Goal: Information Seeking & Learning: Check status

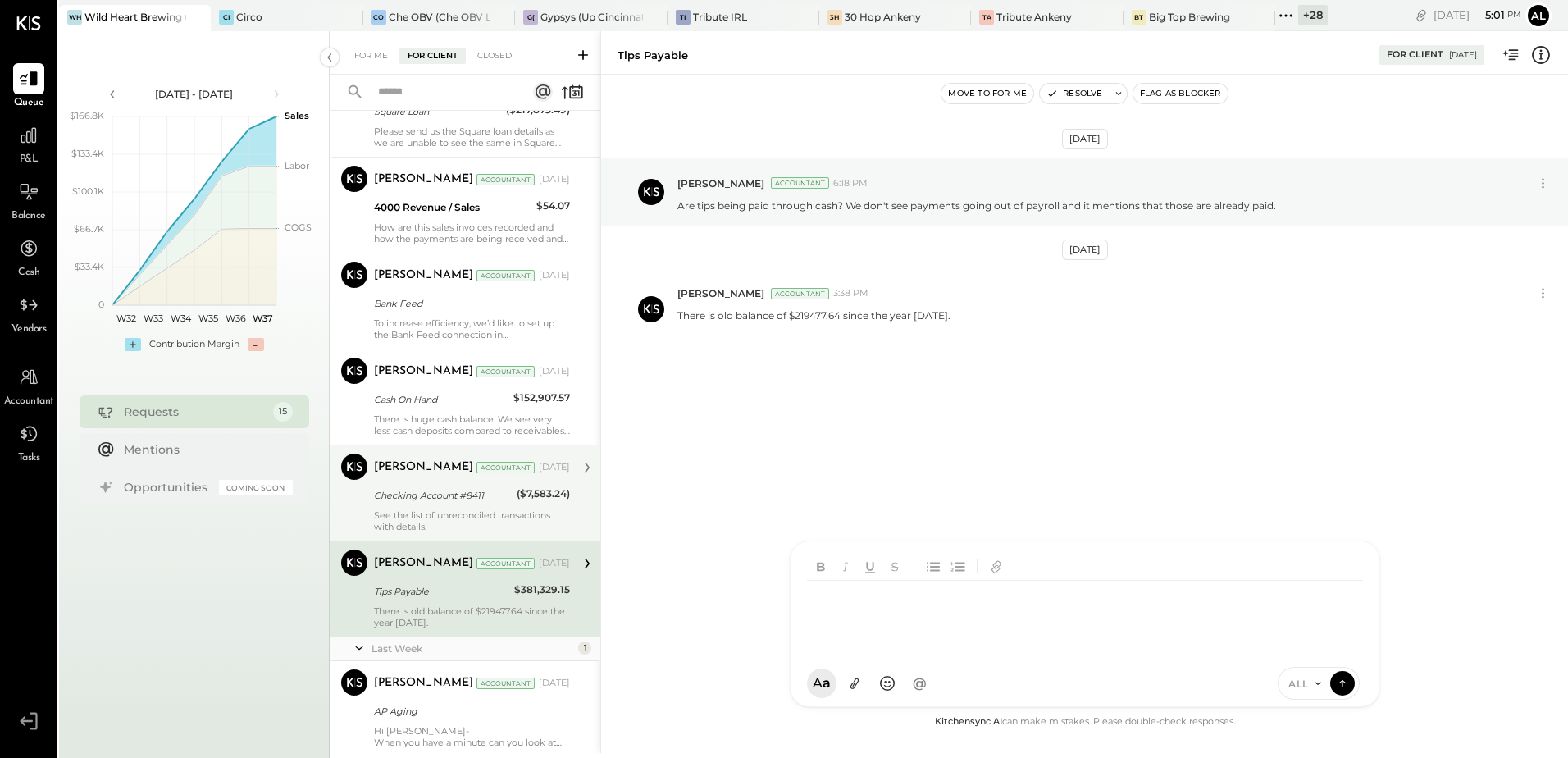
scroll to position [896, 0]
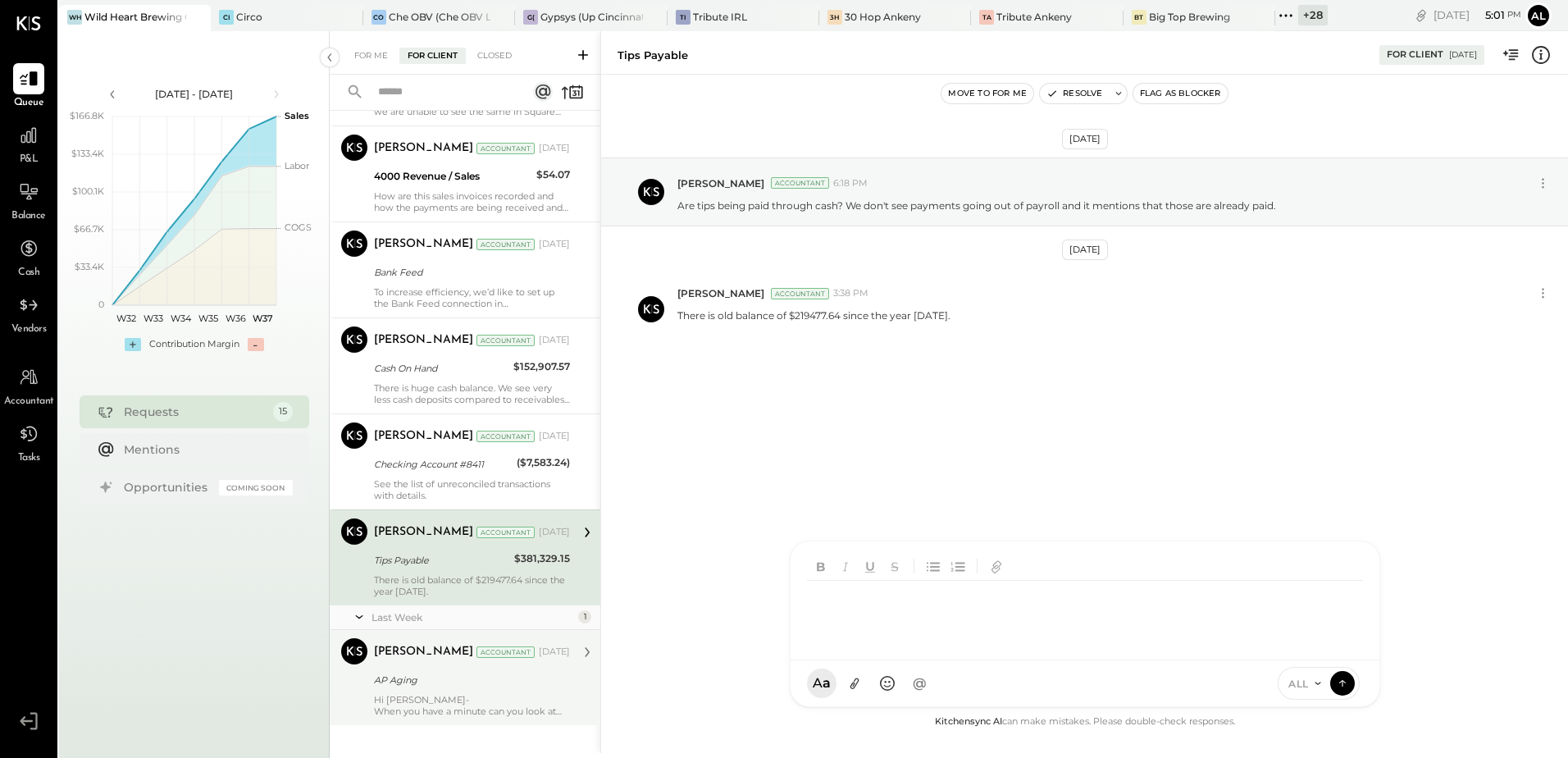
click at [410, 679] on div "AP Aging" at bounding box center [469, 681] width 191 height 17
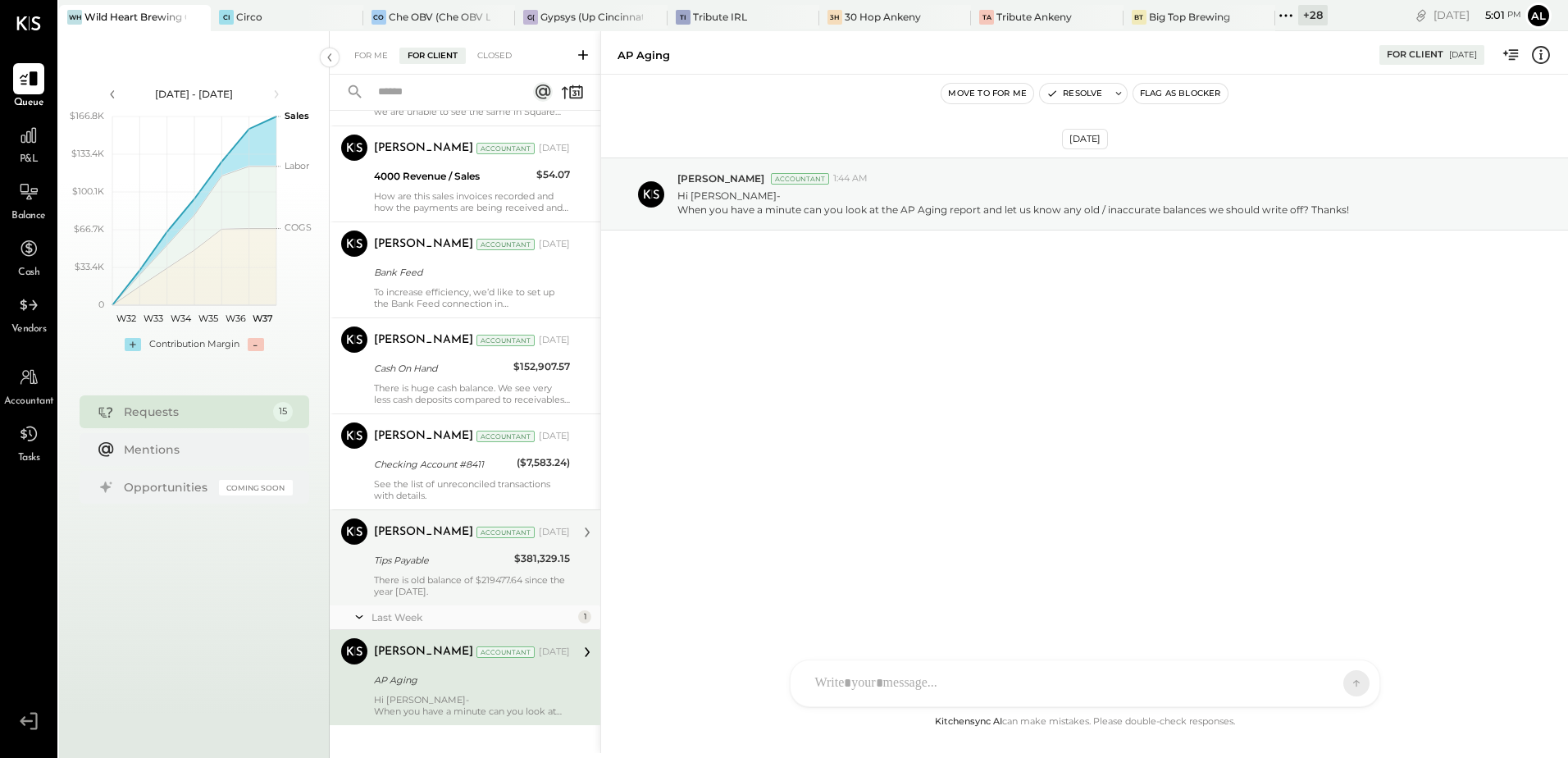
scroll to position [915, 0]
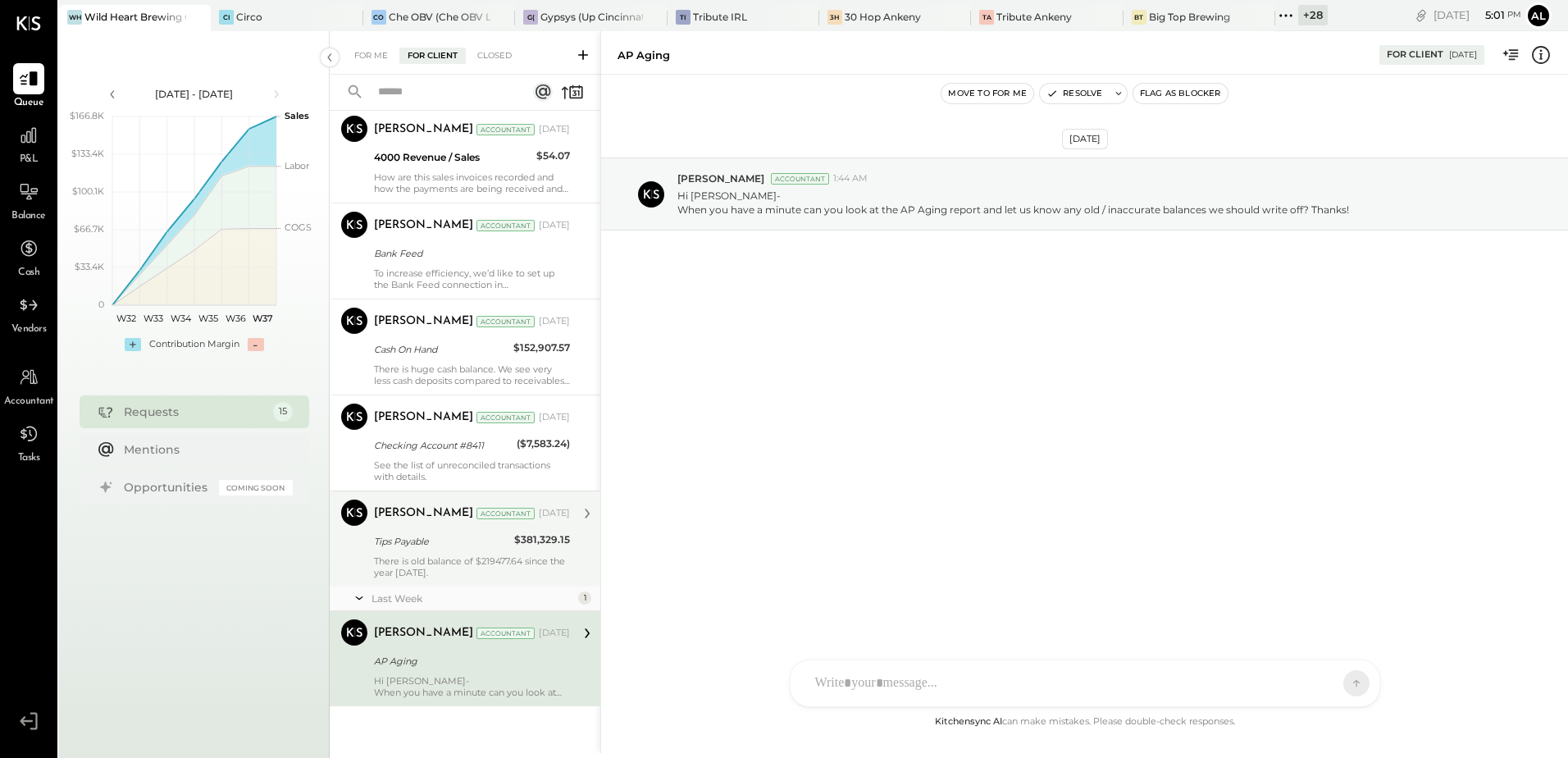
click at [452, 543] on div "Tips Payable" at bounding box center [441, 542] width 135 height 17
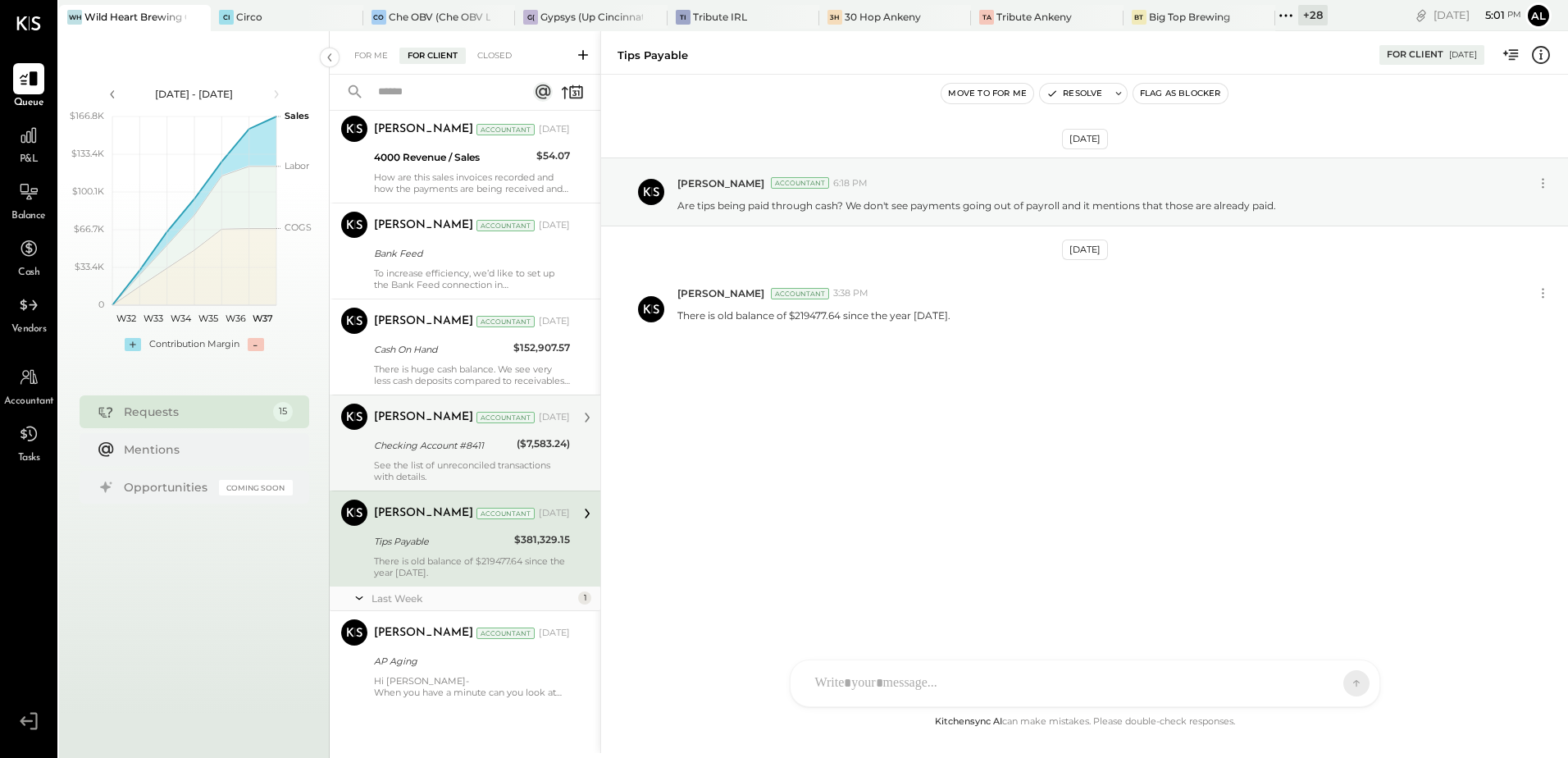
click at [448, 428] on div "[PERSON_NAME] Accountant [DATE]" at bounding box center [472, 417] width 196 height 23
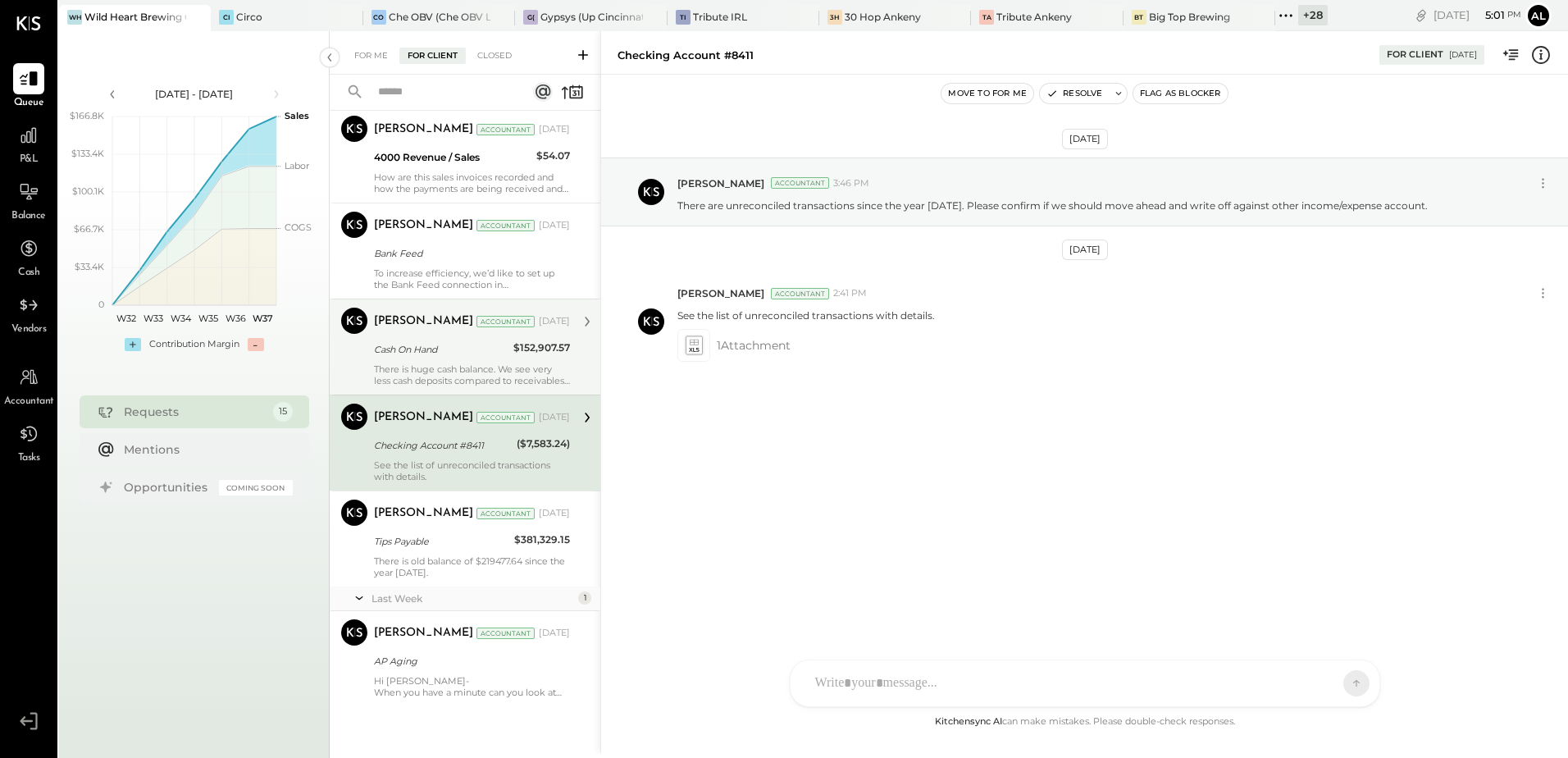
click at [442, 360] on div "[PERSON_NAME] Accountant [DATE] Cash On Hand $152,907.57 There is huge cash bal…" at bounding box center [472, 347] width 196 height 79
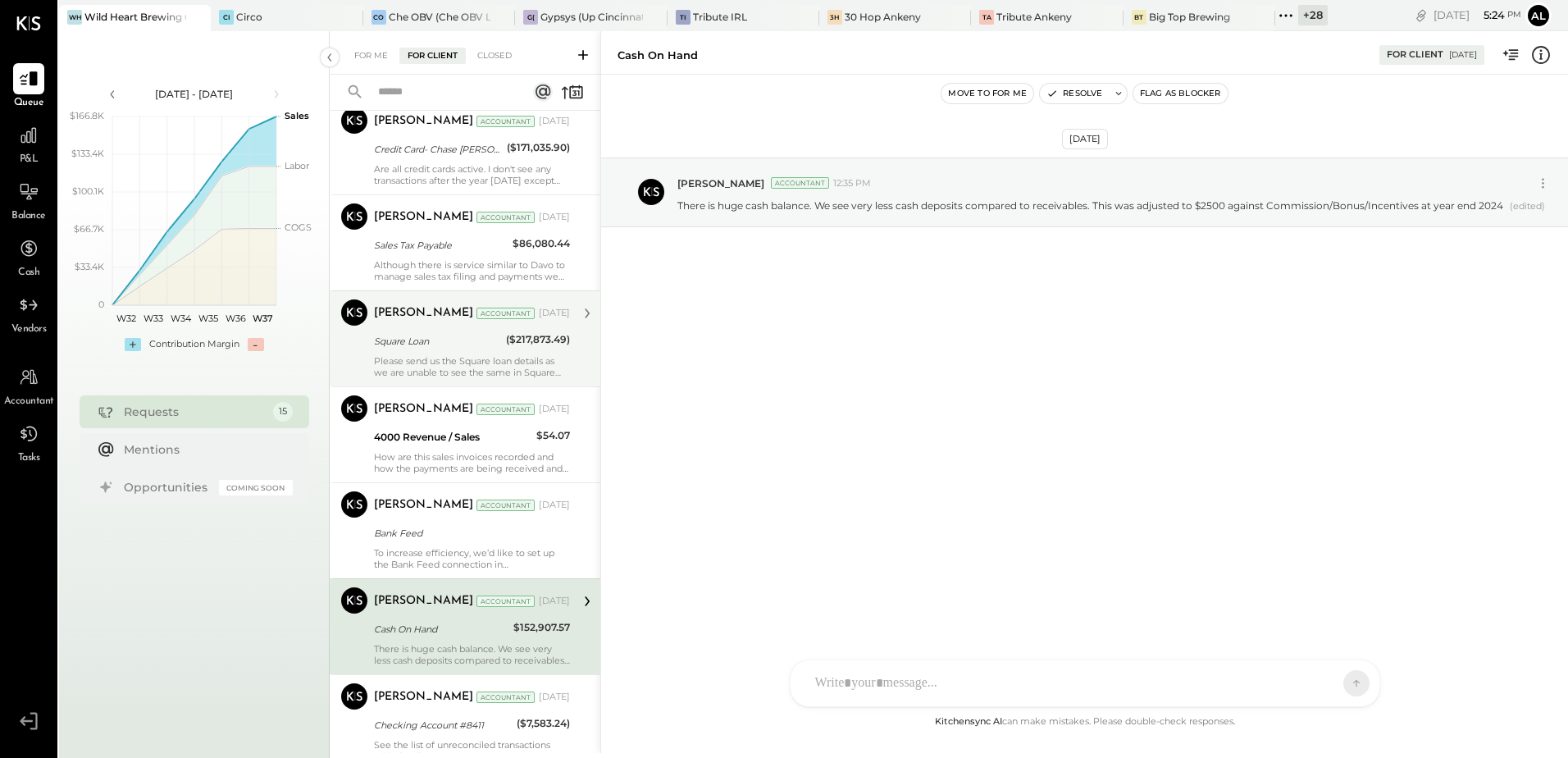
scroll to position [657, 0]
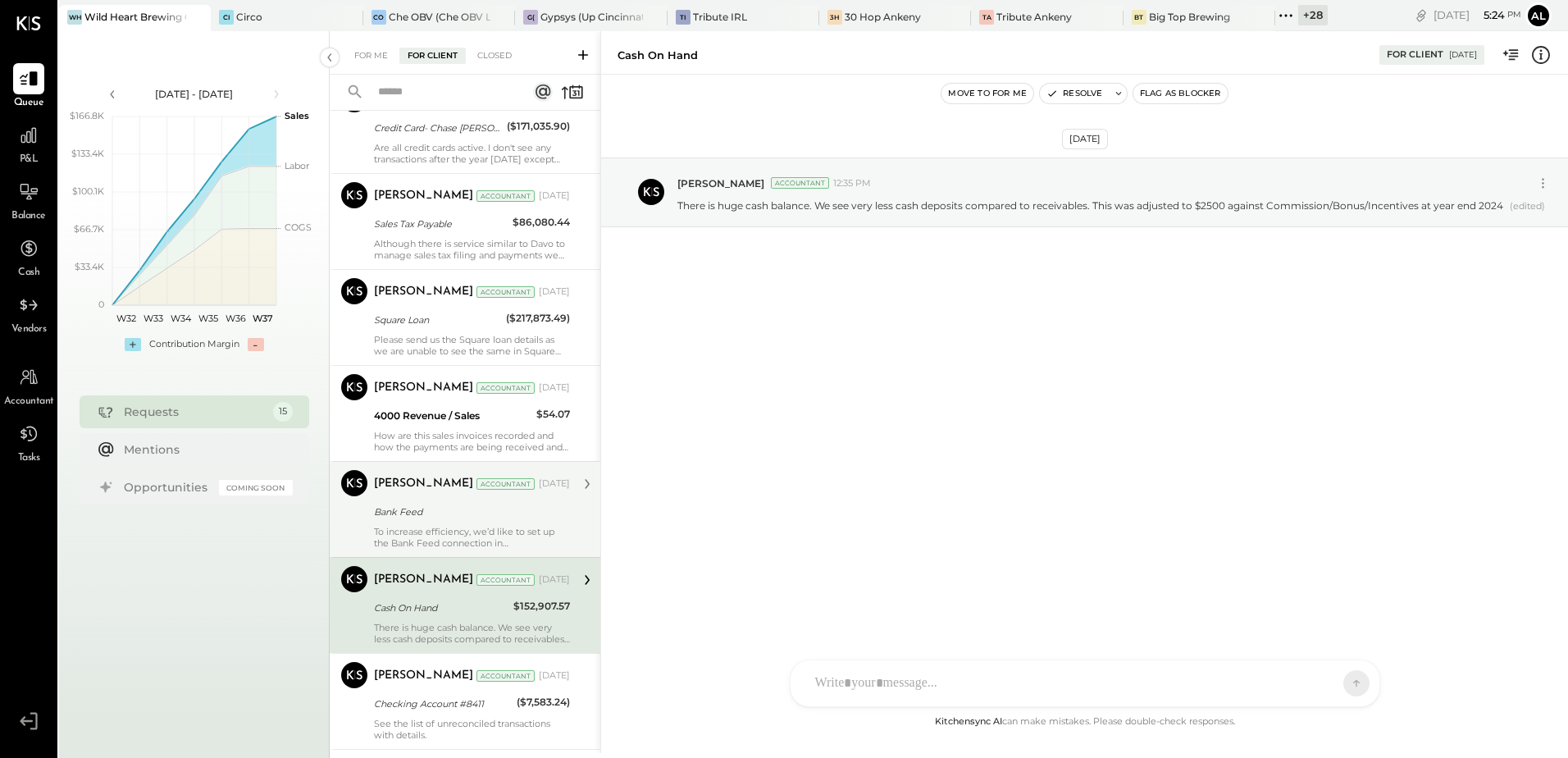
click at [460, 522] on div "[PERSON_NAME] Accountant [DATE] Bank Feed To increase efficiency, we’d like to …" at bounding box center [472, 510] width 196 height 79
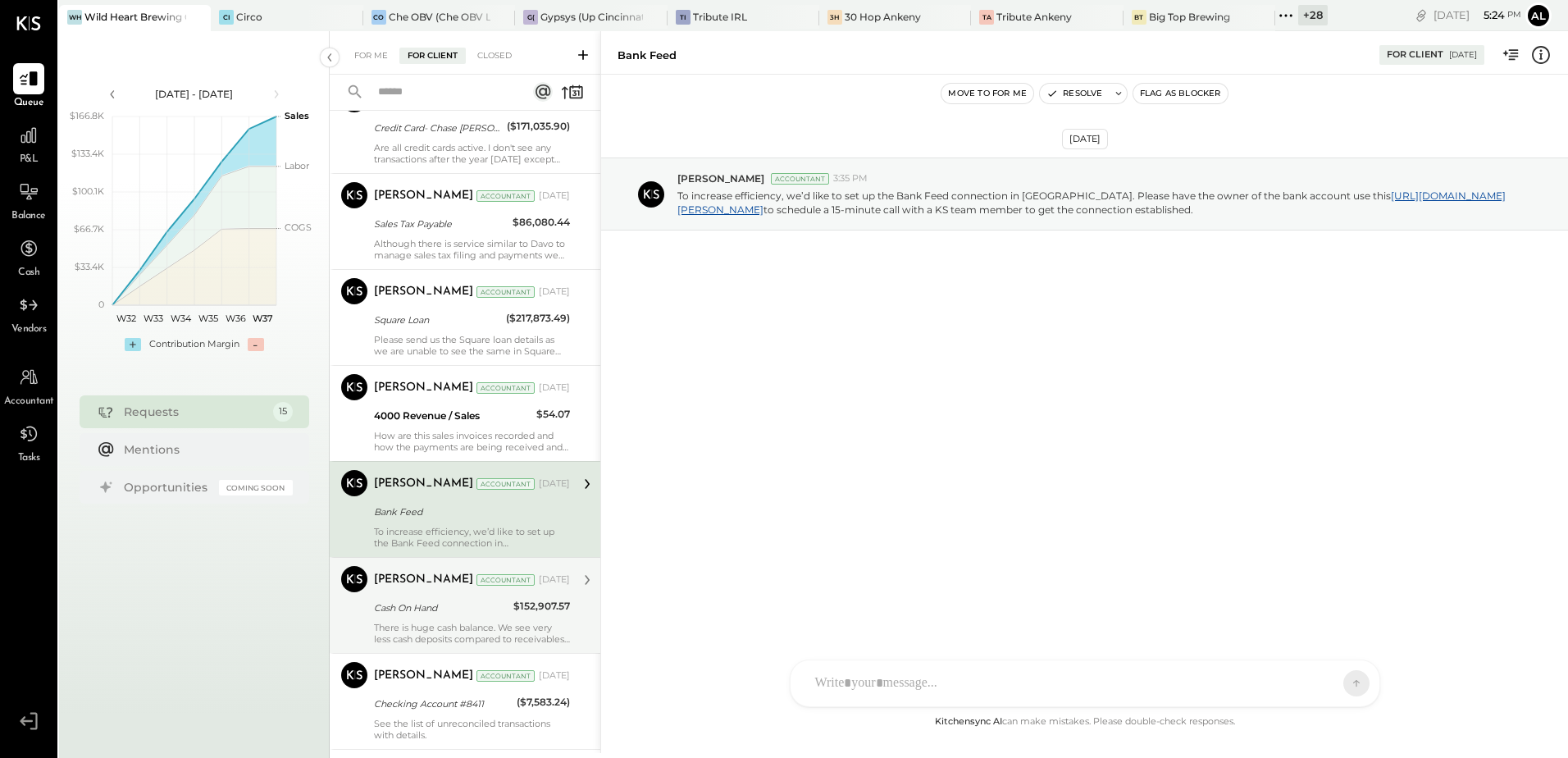
click at [450, 620] on div "[PERSON_NAME] Accountant [DATE] Cash On Hand $152,907.57 There is huge cash bal…" at bounding box center [472, 605] width 196 height 79
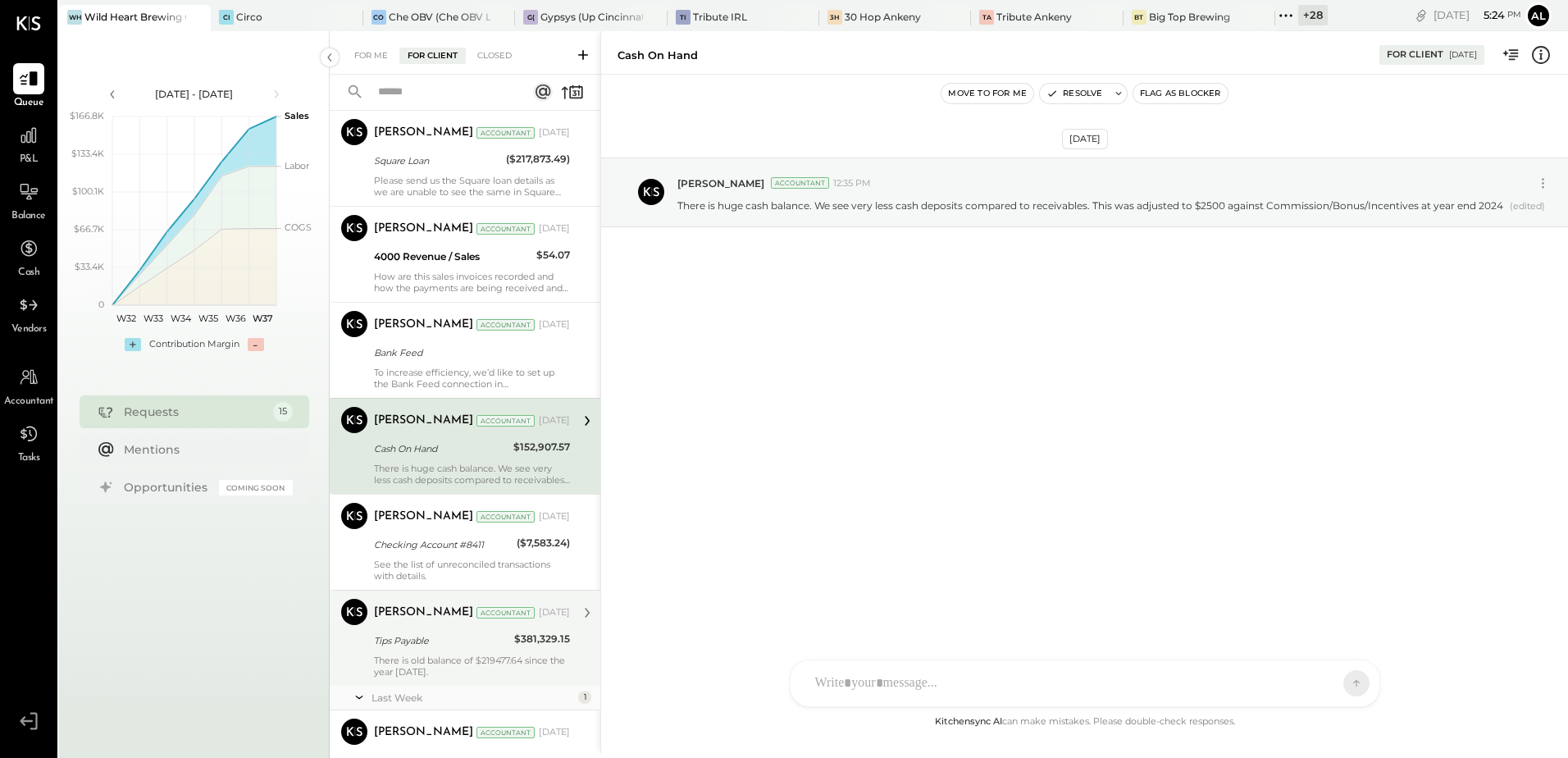
scroll to position [821, 0]
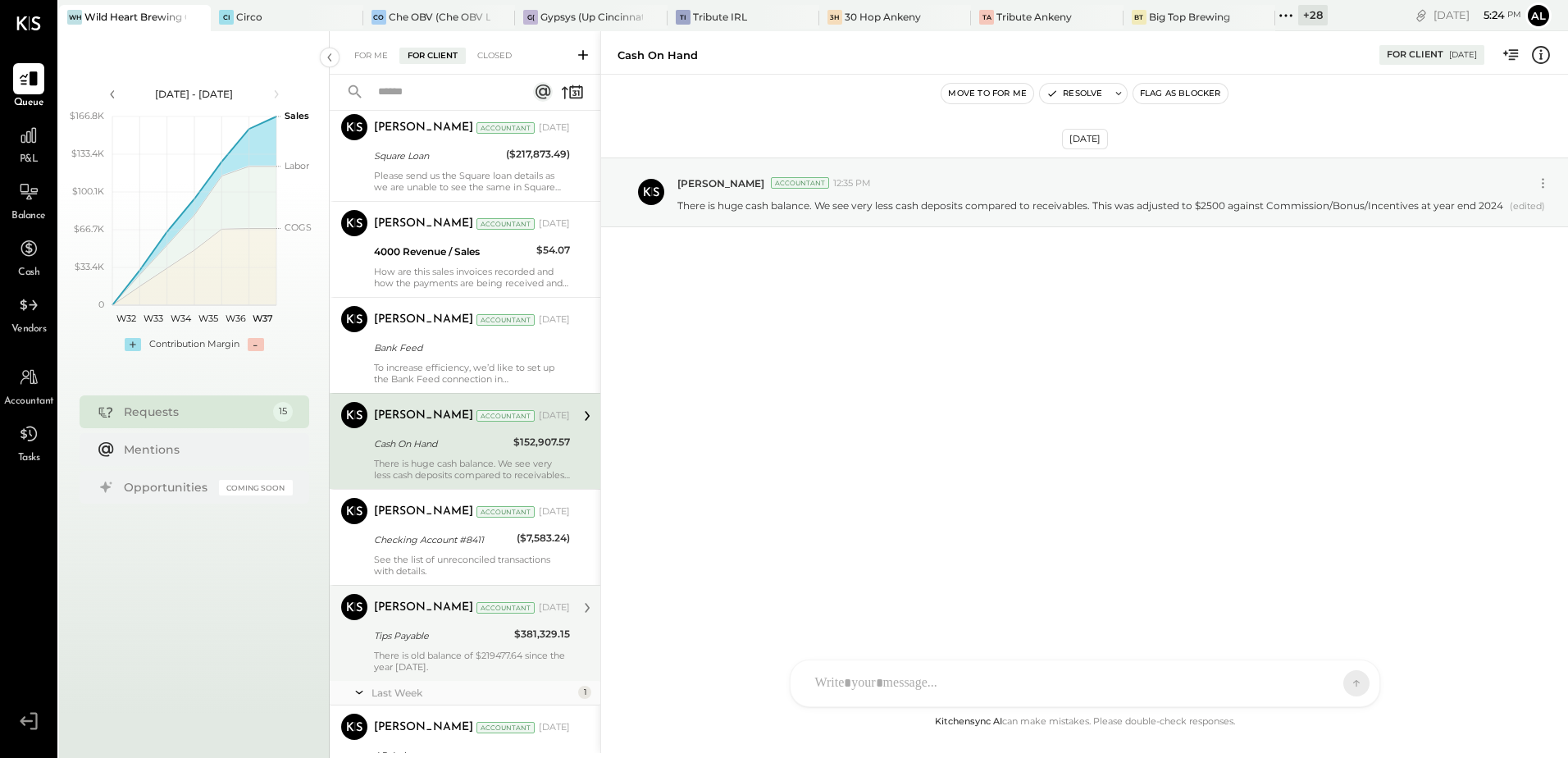
click at [441, 652] on div "There is old balance of $219477.64 since the year [DATE]." at bounding box center [472, 661] width 196 height 23
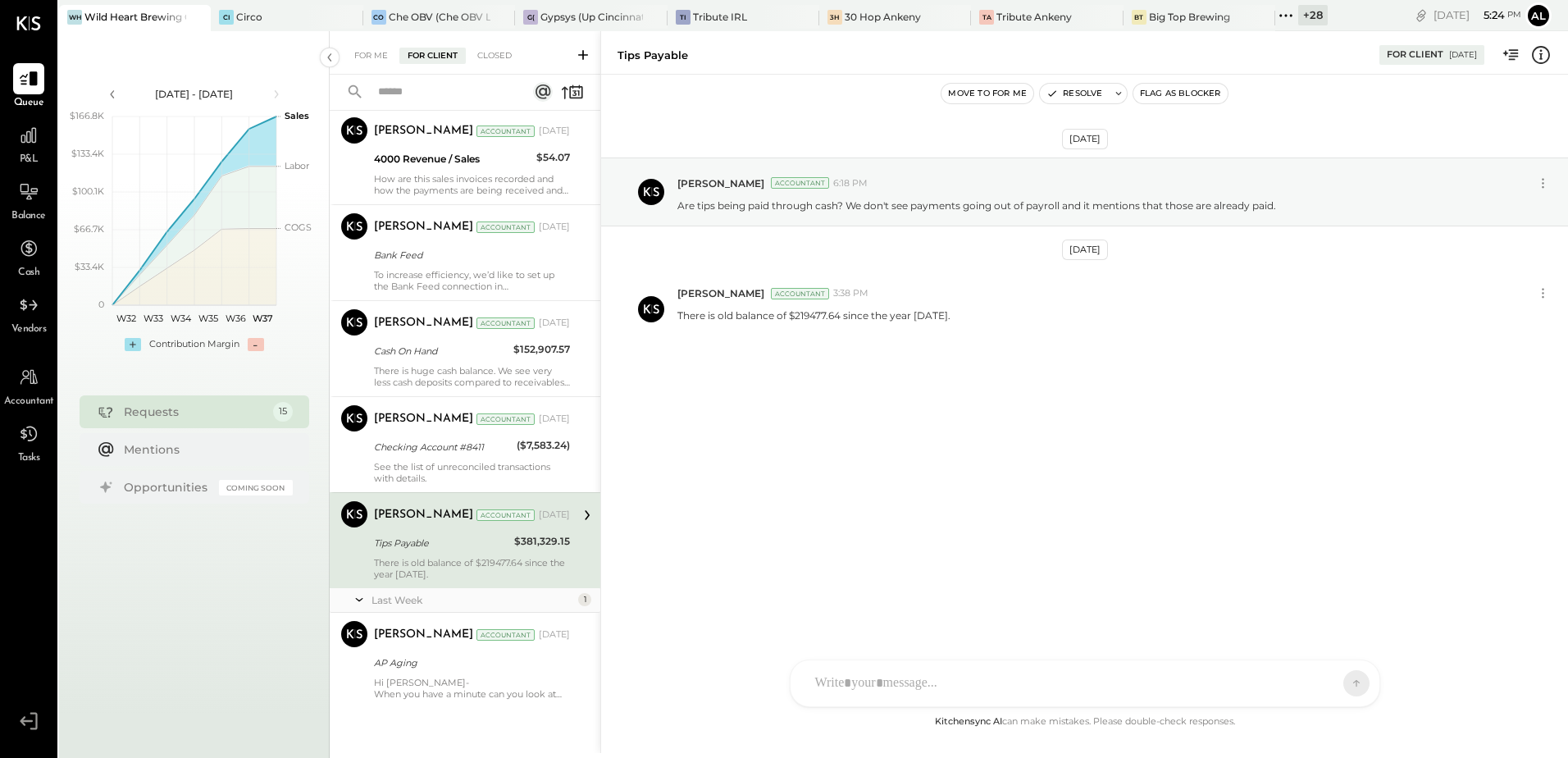
scroll to position [915, 0]
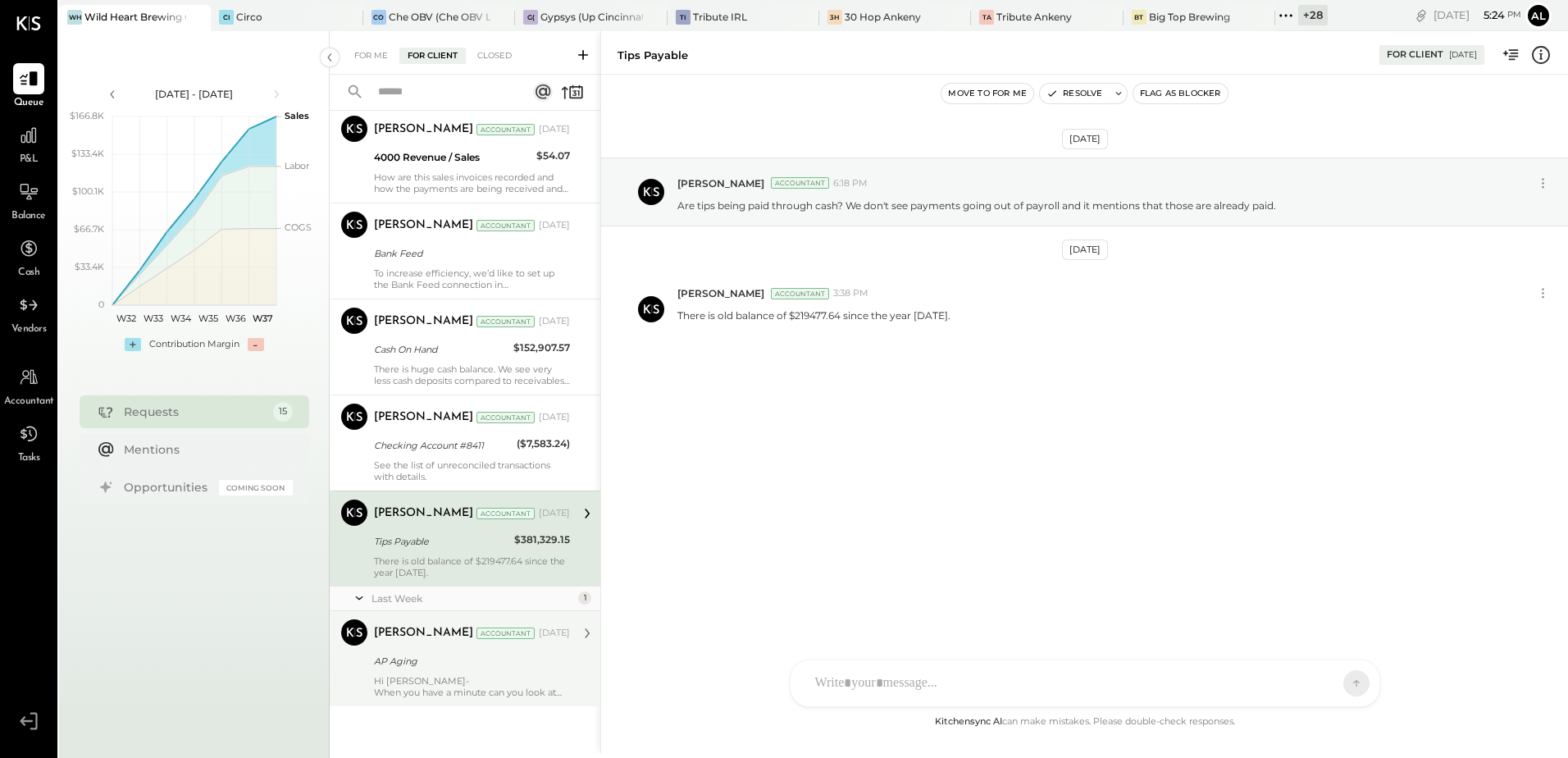
click at [441, 669] on div "AP Aging" at bounding box center [469, 662] width 191 height 17
